Goal: Task Accomplishment & Management: Complete application form

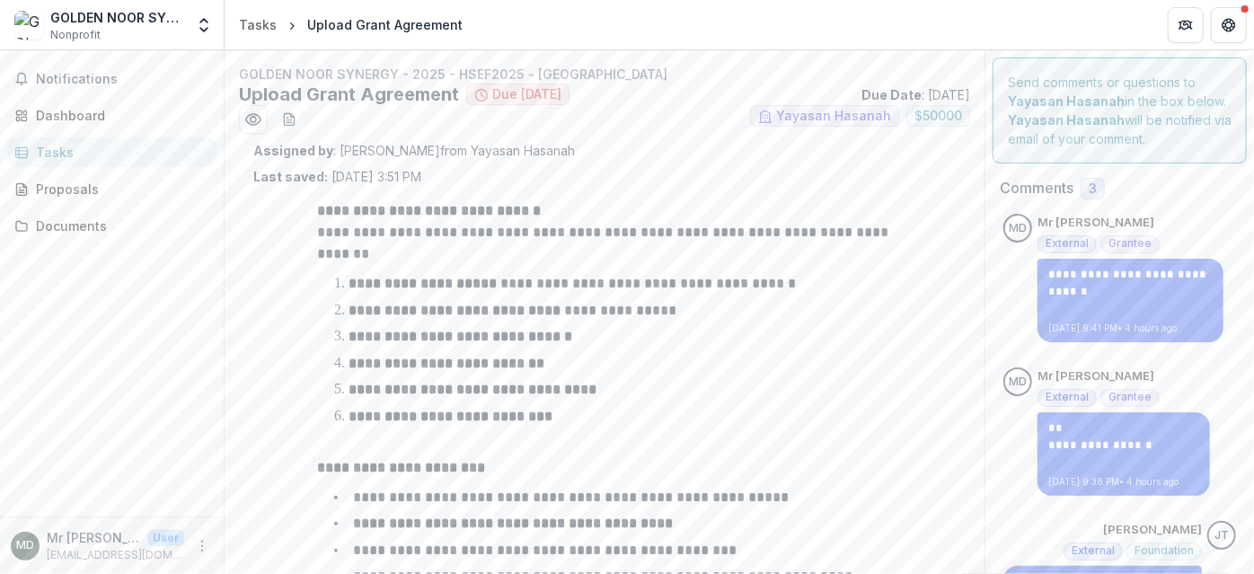
scroll to position [242, 0]
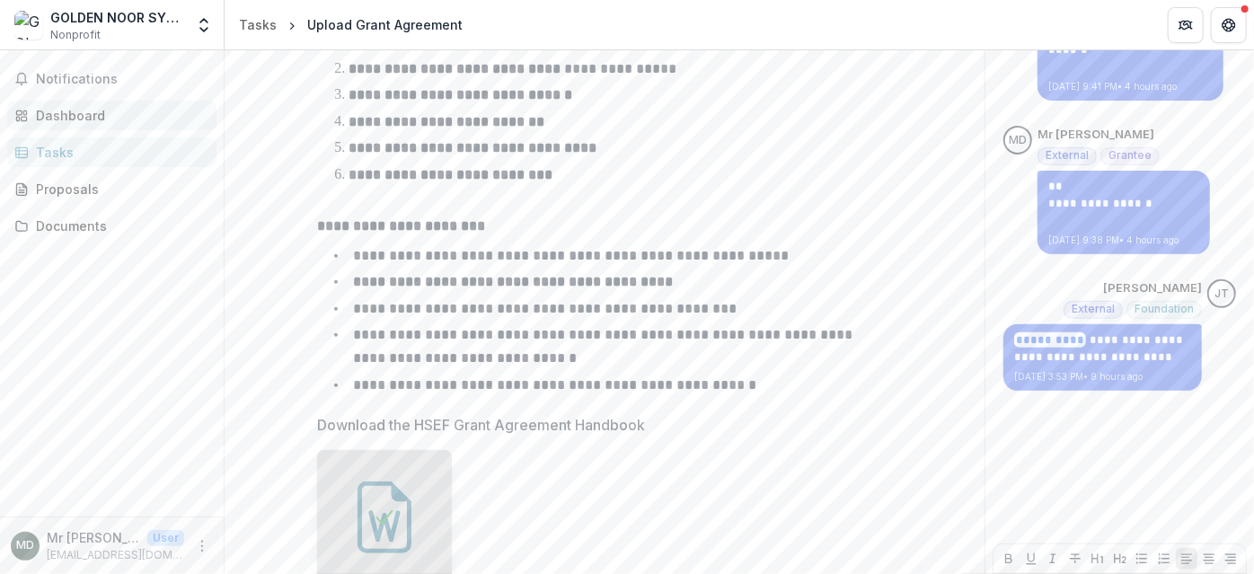
click at [95, 113] on div "Dashboard" at bounding box center [119, 115] width 166 height 19
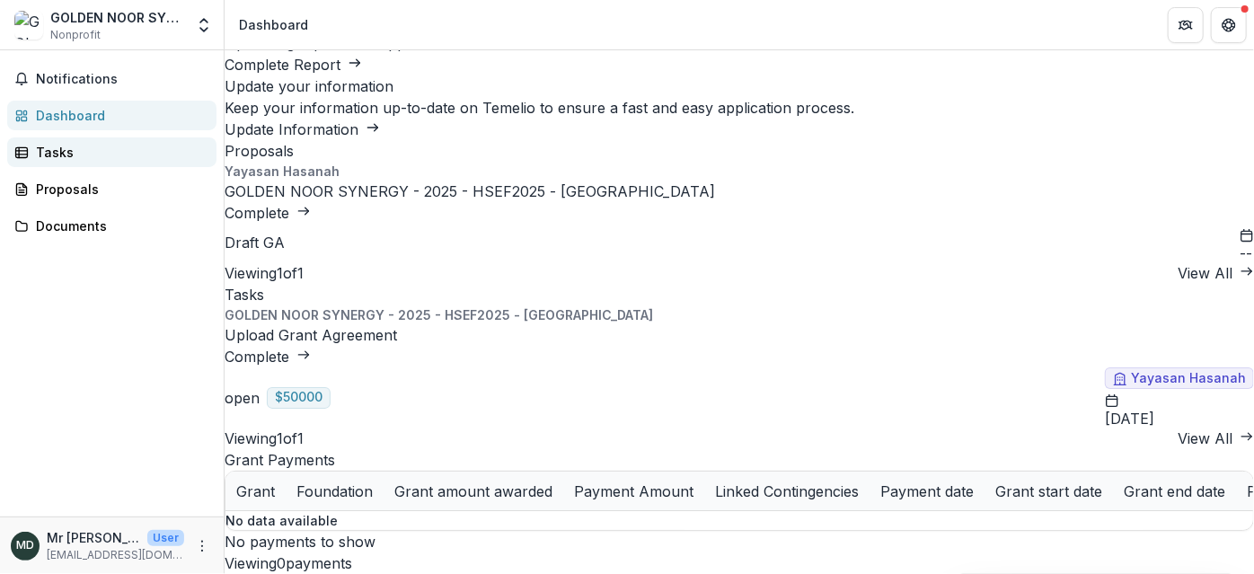
click at [52, 153] on div "Tasks" at bounding box center [119, 152] width 166 height 19
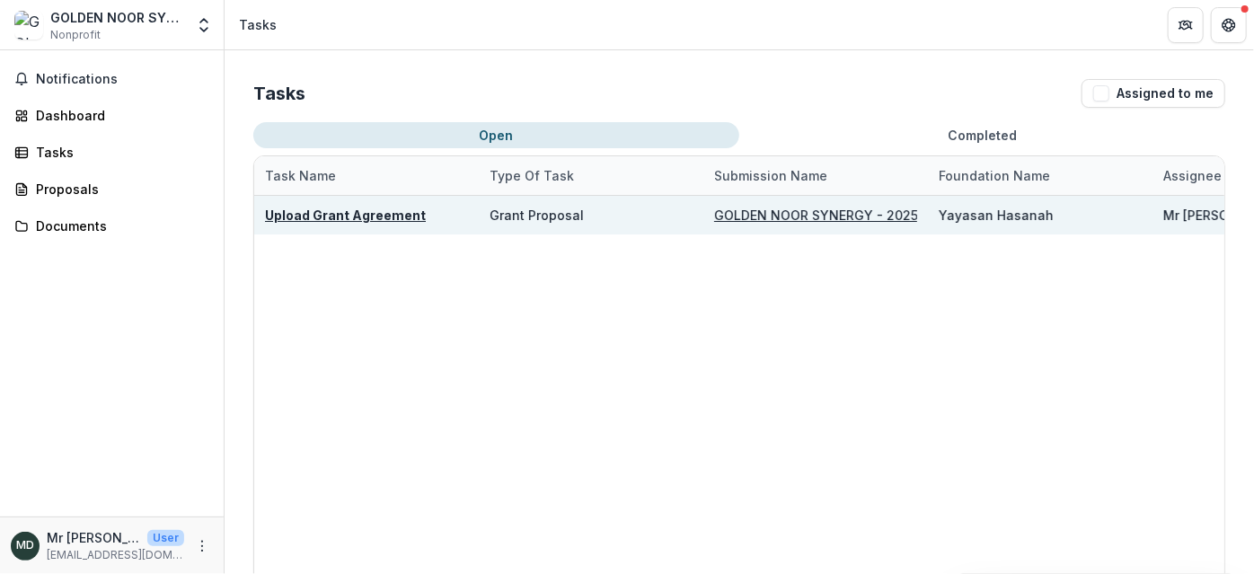
click at [376, 215] on u "Upload Grant Agreement" at bounding box center [345, 215] width 161 height 15
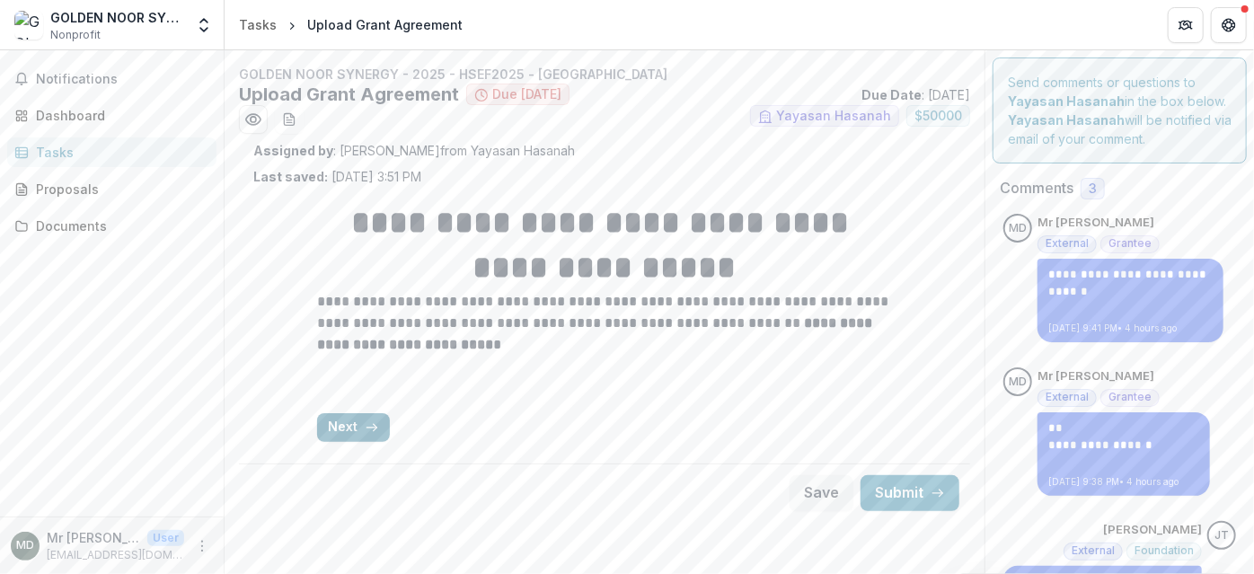
click at [349, 433] on button "Next" at bounding box center [353, 427] width 73 height 29
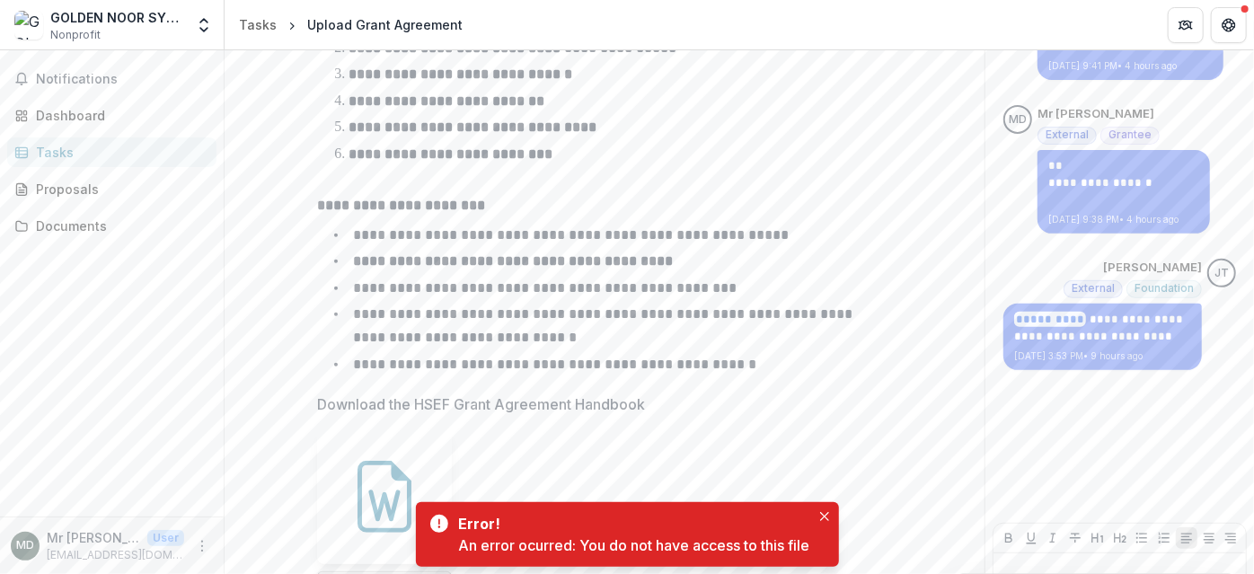
scroll to position [403, 0]
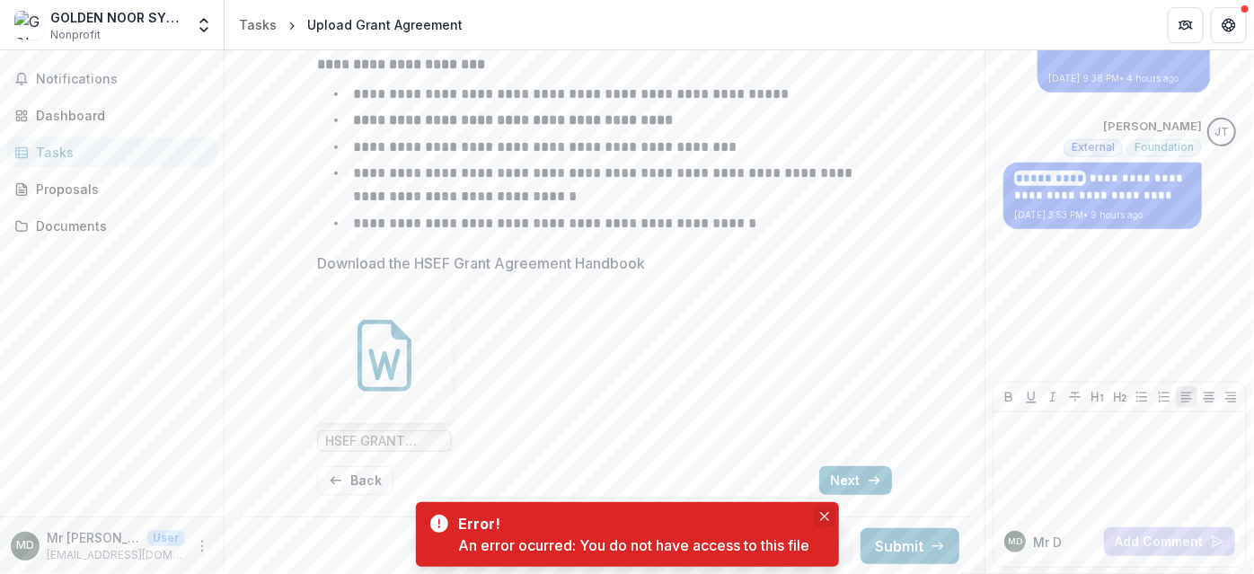
click at [820, 517] on button "Close" at bounding box center [825, 517] width 22 height 22
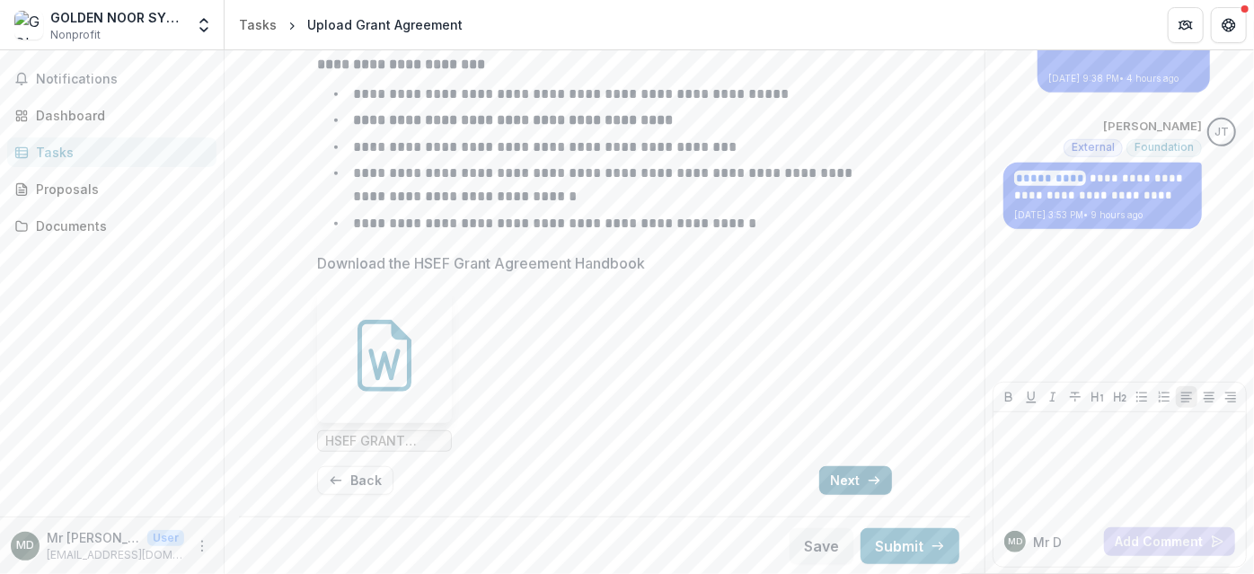
click at [844, 473] on button "Next" at bounding box center [855, 480] width 73 height 29
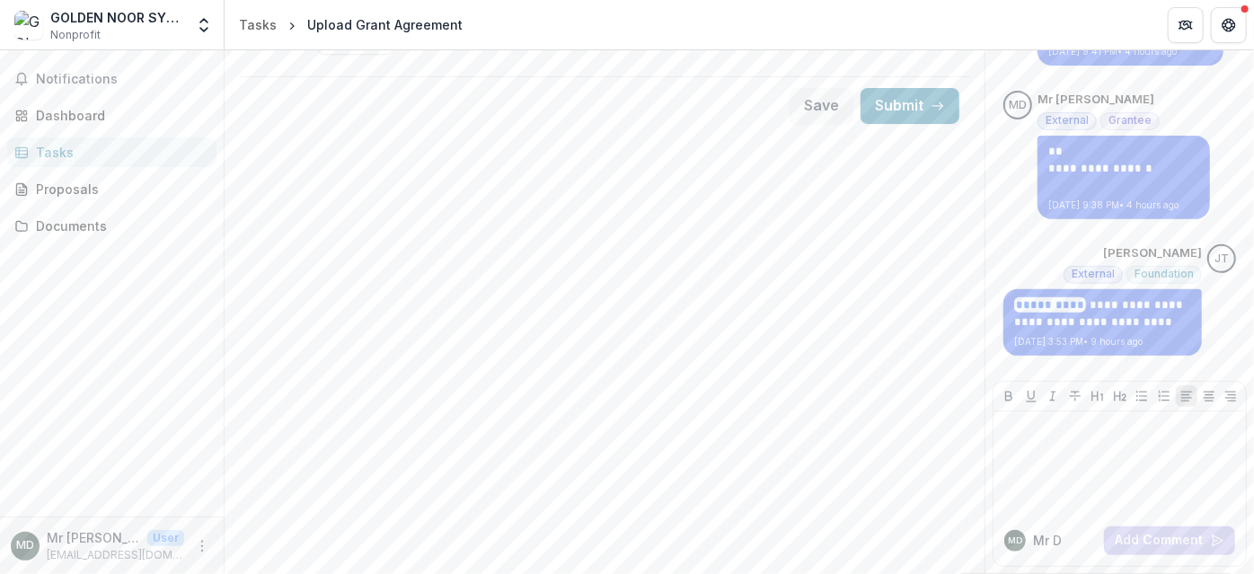
scroll to position [0, 0]
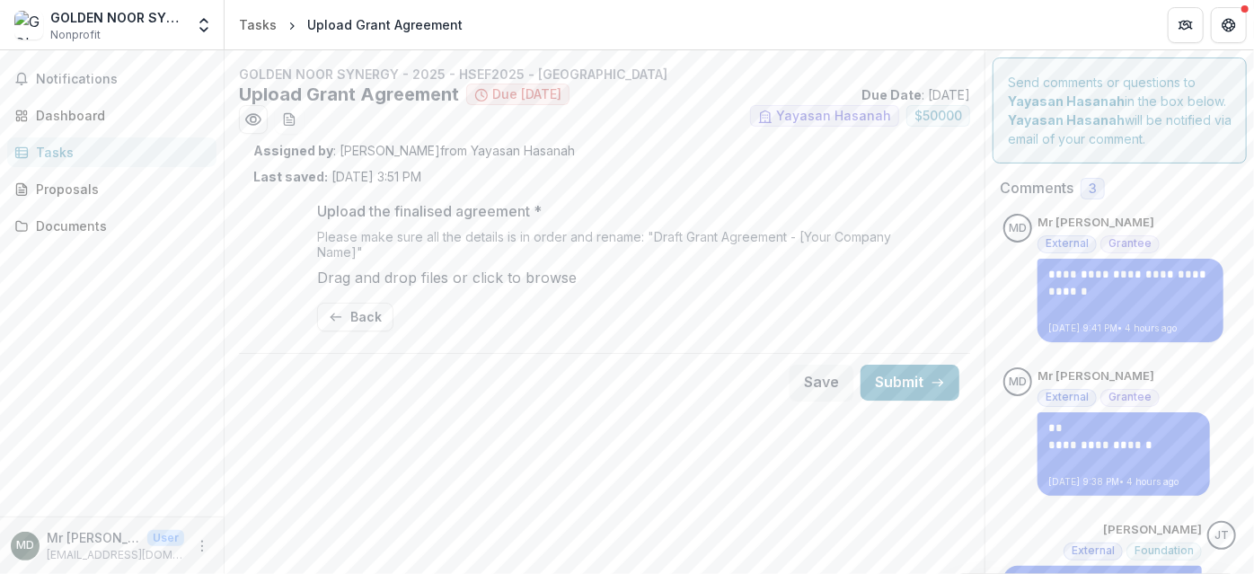
click at [577, 287] on span "click to browse" at bounding box center [525, 278] width 104 height 18
type input "**********"
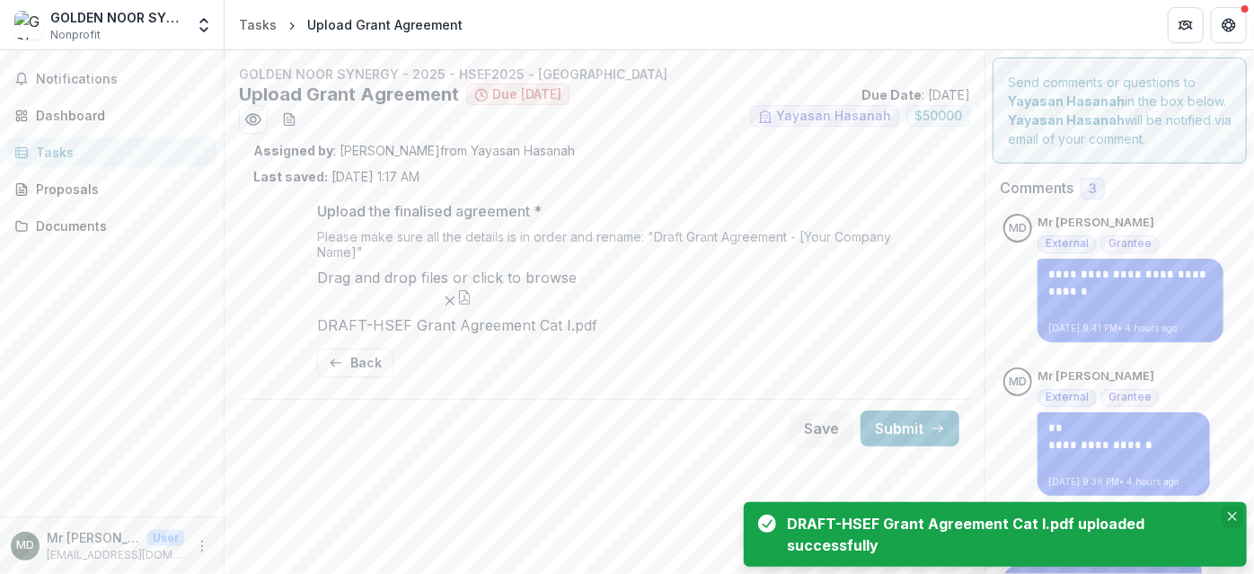
click at [1232, 513] on icon "Close" at bounding box center [1232, 516] width 9 height 9
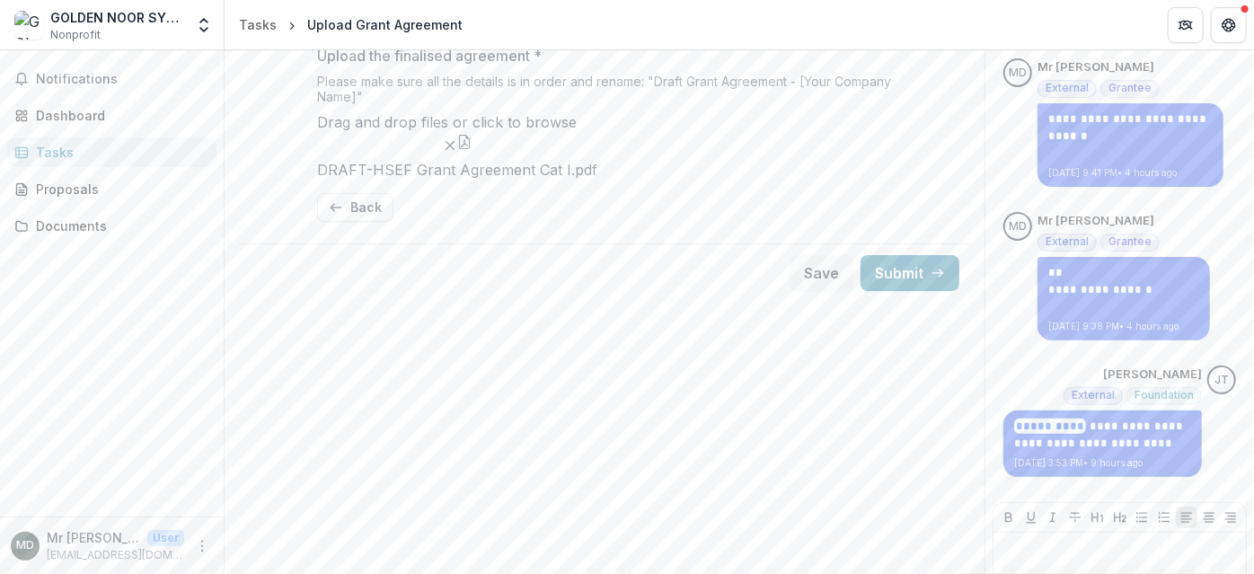
scroll to position [157, 0]
click at [926, 289] on button "Submit" at bounding box center [910, 271] width 99 height 36
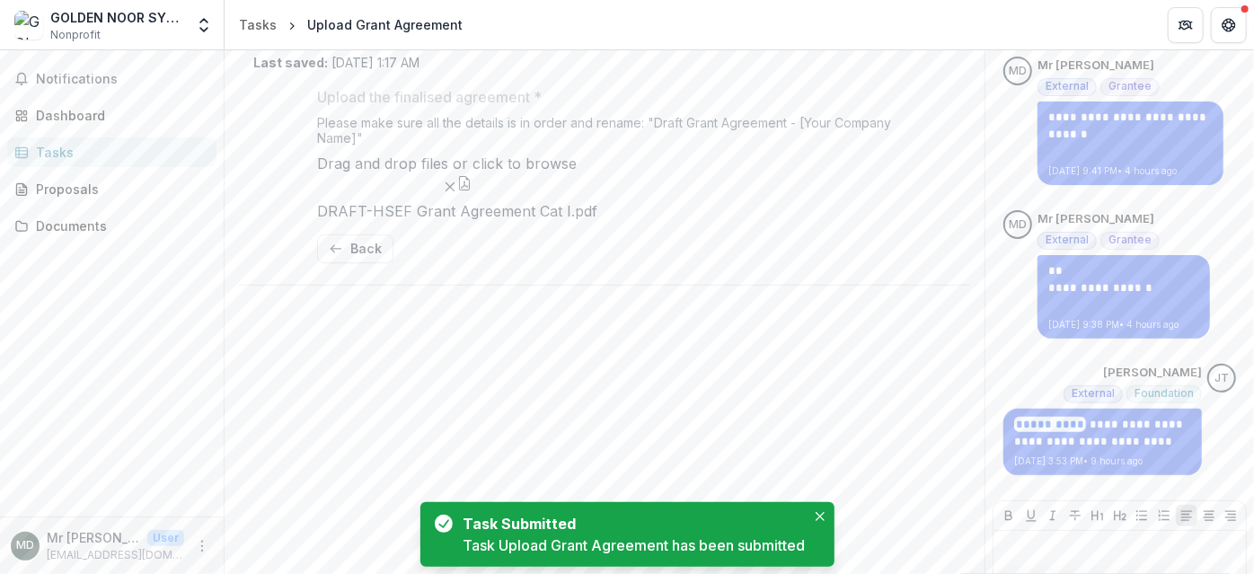
scroll to position [200, 0]
